Goal: Information Seeking & Learning: Learn about a topic

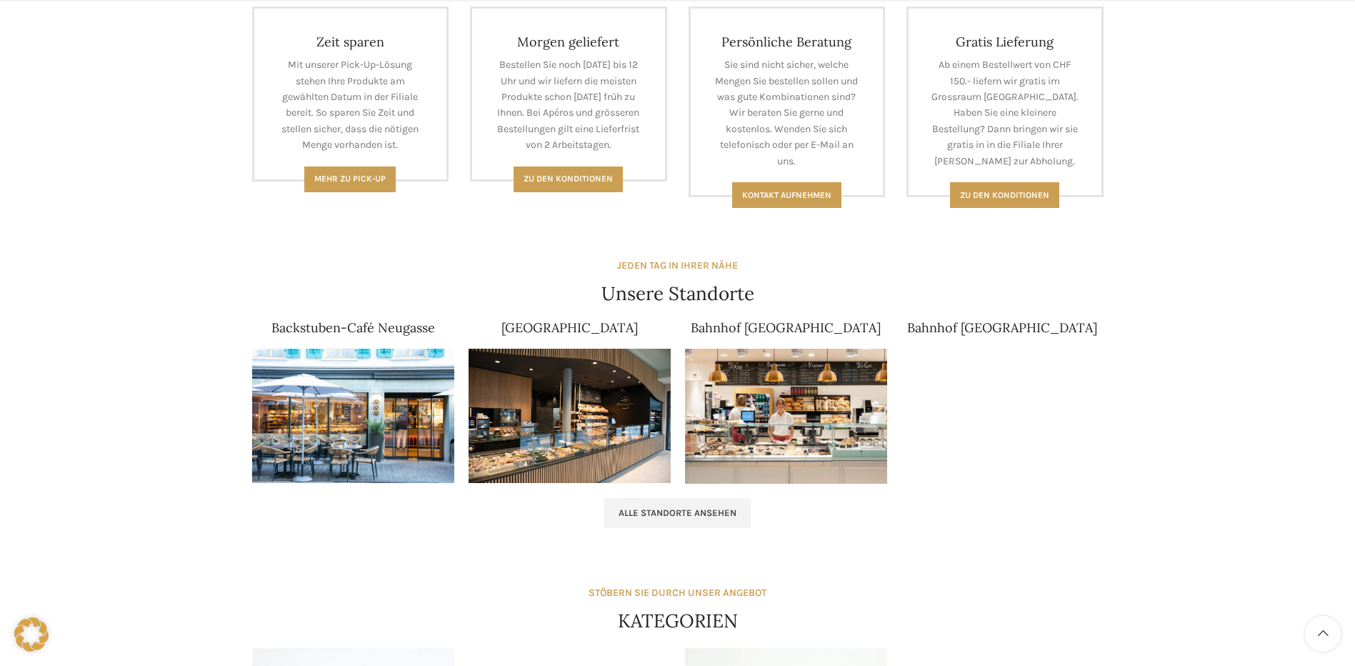
scroll to position [857, 0]
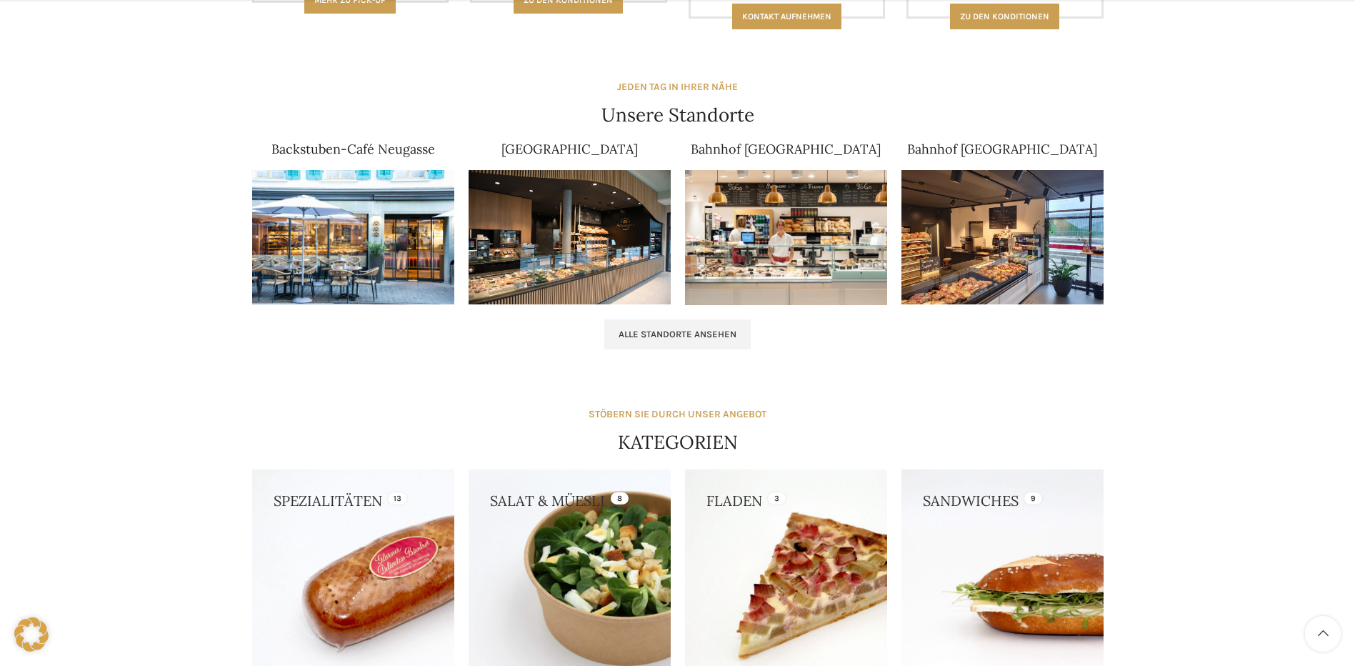
click at [368, 233] on img at bounding box center [353, 237] width 202 height 135
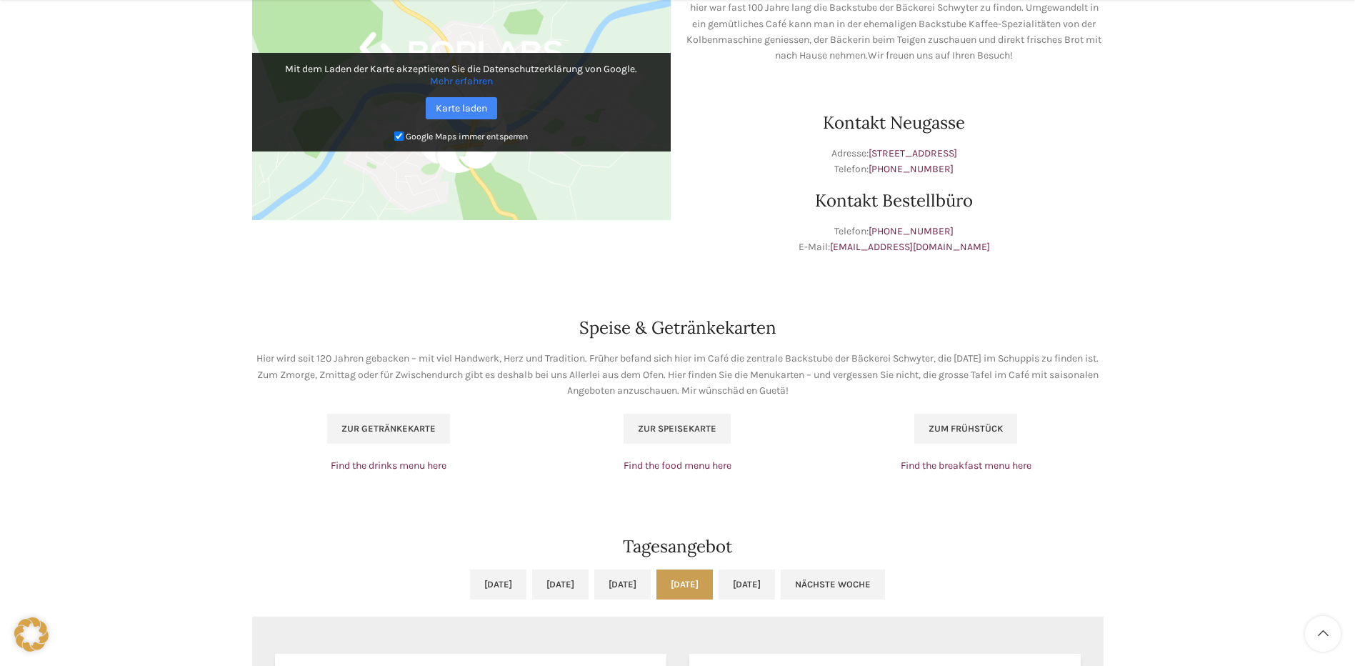
scroll to position [714, 0]
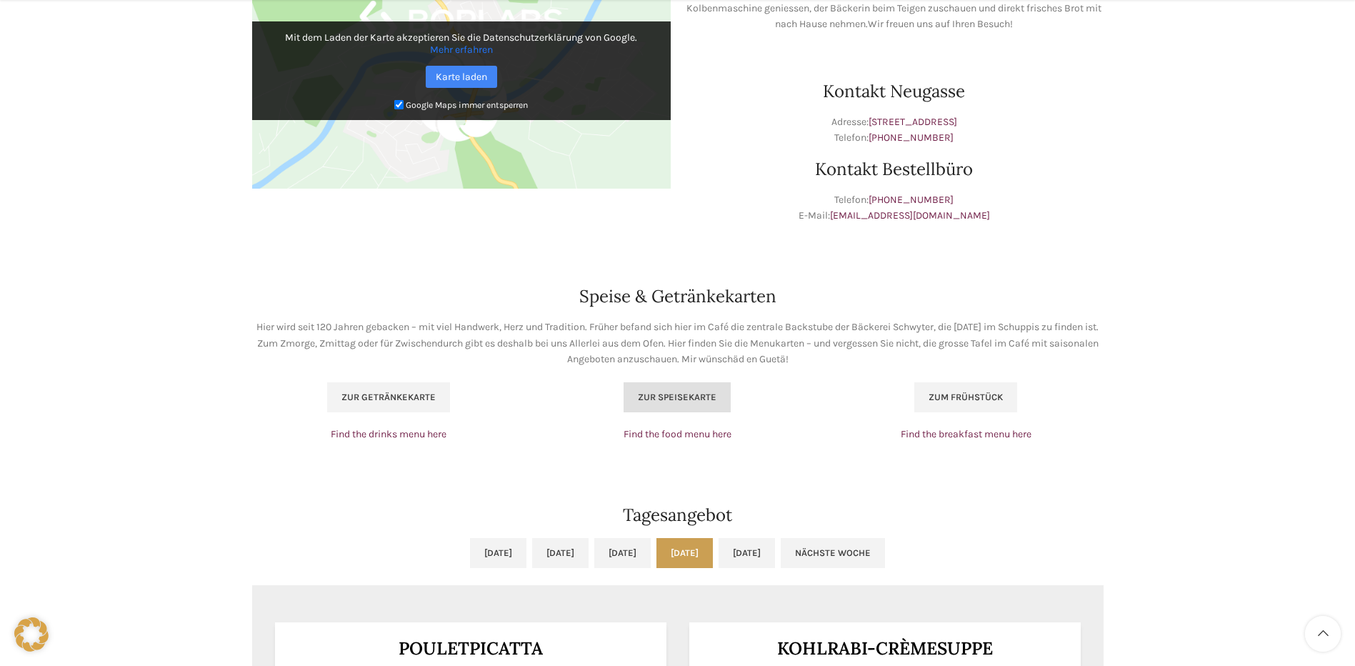
click at [669, 398] on span "Zur Speisekarte" at bounding box center [677, 396] width 79 height 11
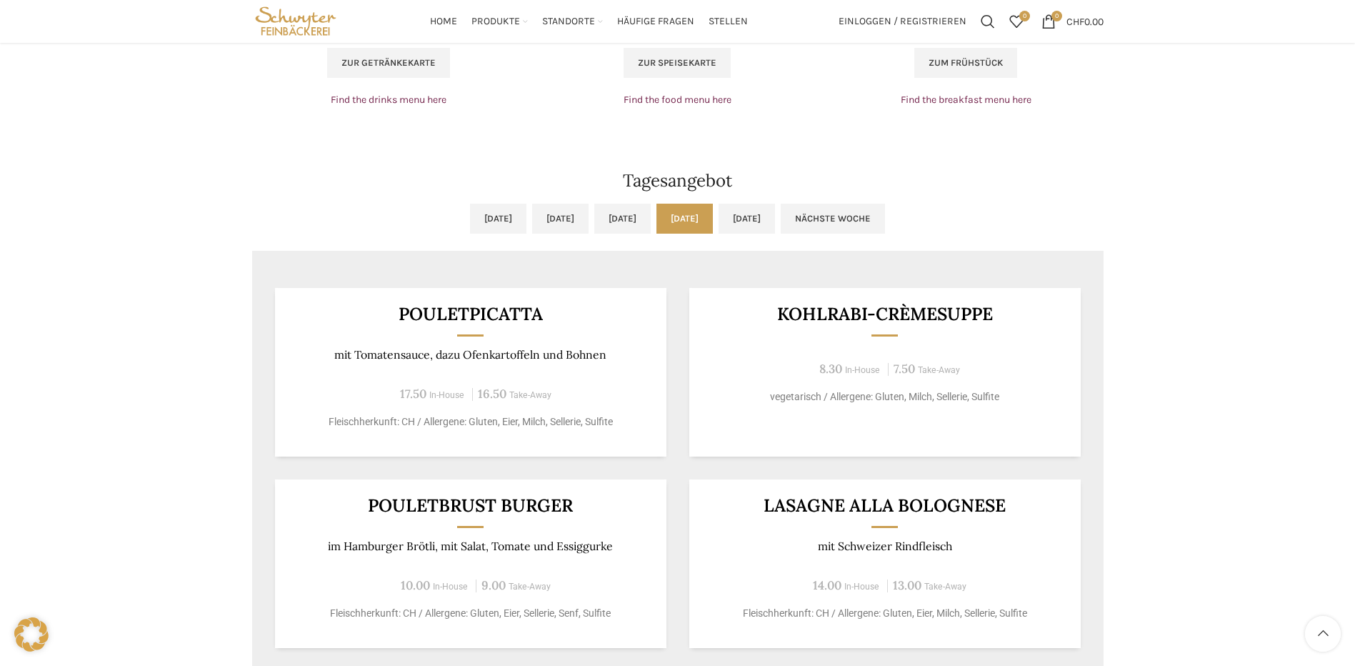
scroll to position [1000, 0]
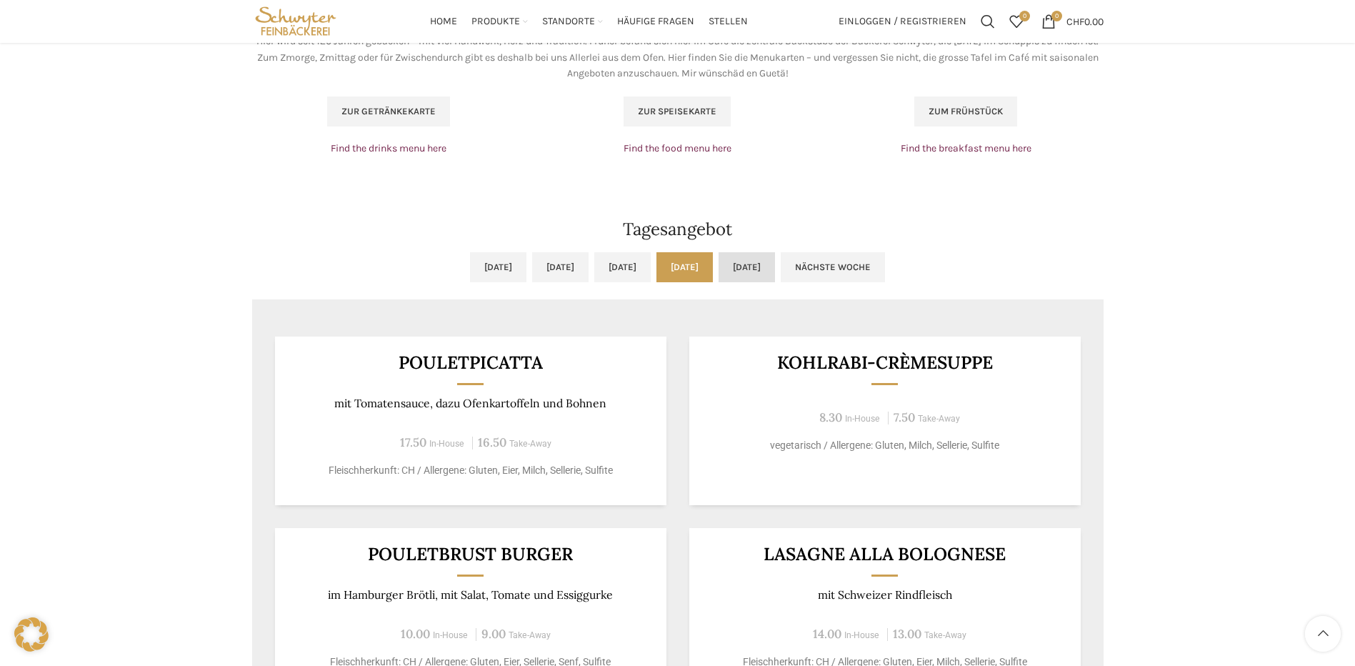
click at [775, 268] on link "[DATE]" at bounding box center [746, 267] width 56 height 30
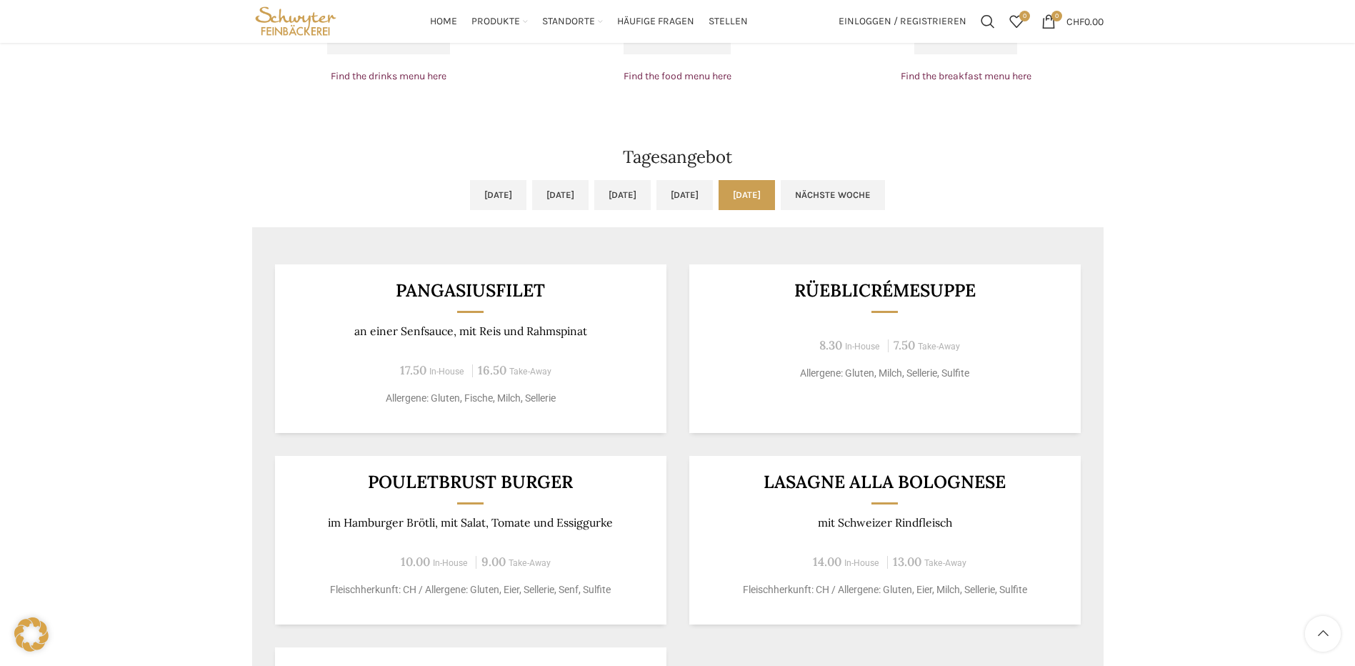
scroll to position [1071, 0]
click at [885, 186] on link "Nächste Woche" at bounding box center [832, 196] width 104 height 30
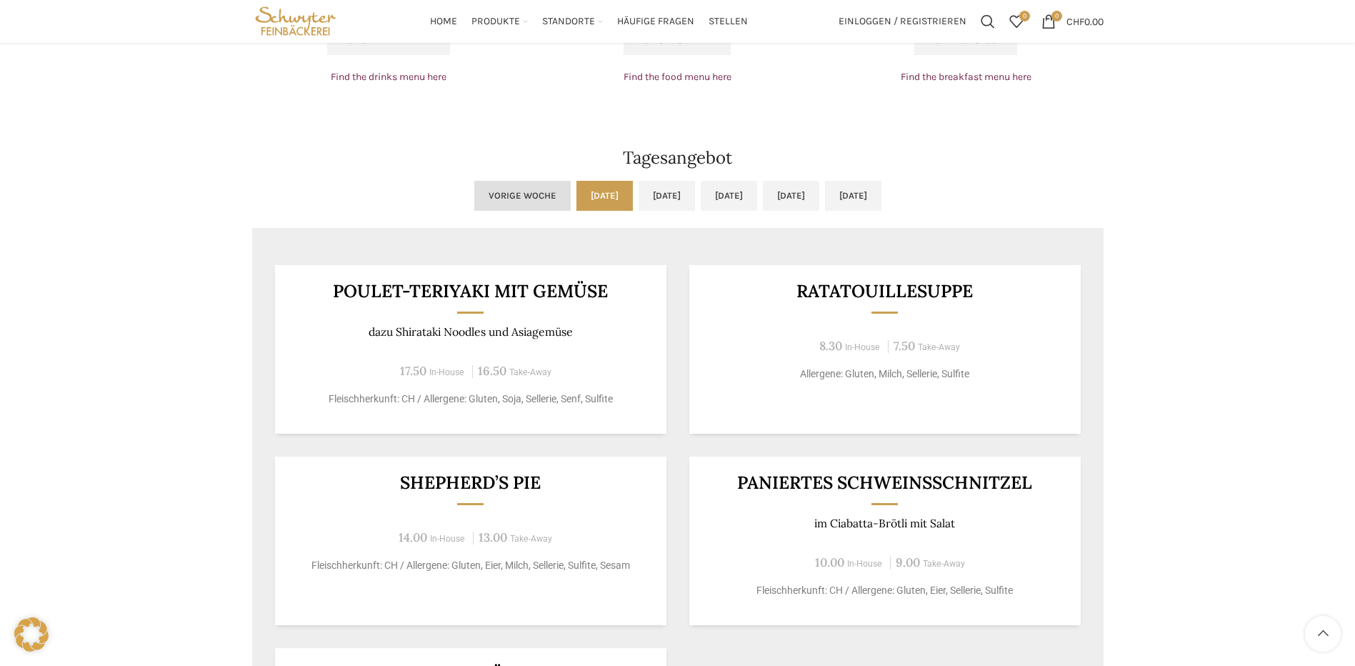
click at [474, 194] on link "Vorige Woche" at bounding box center [522, 196] width 96 height 30
